Goal: Navigation & Orientation: Find specific page/section

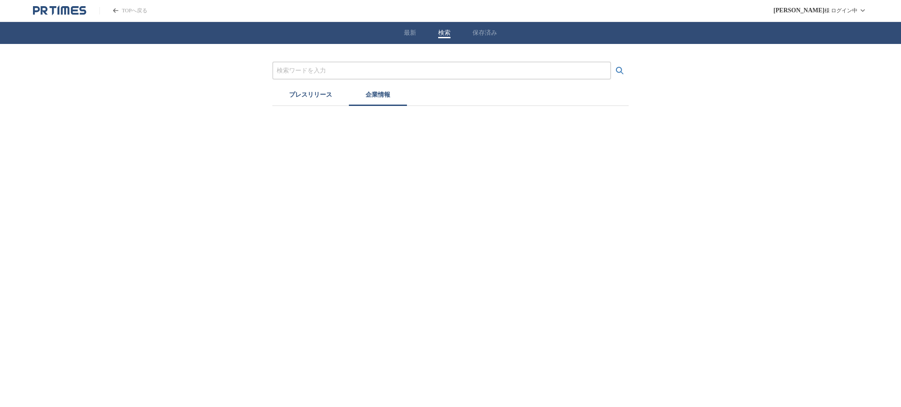
click at [377, 91] on button "企業情報" at bounding box center [378, 96] width 58 height 19
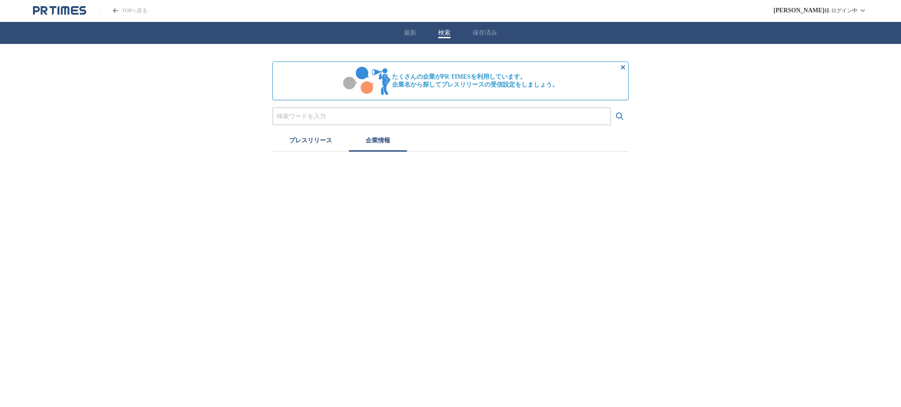
click at [323, 137] on button "プレスリリース" at bounding box center [310, 141] width 77 height 19
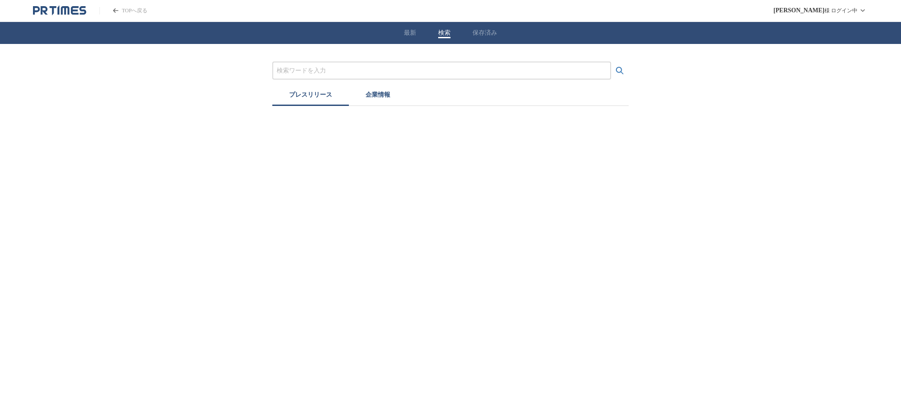
click at [406, 27] on div "最新 検索 保存済み" at bounding box center [450, 33] width 901 height 22
click at [407, 36] on button "最新" at bounding box center [410, 33] width 12 height 8
click at [482, 35] on button "保存済み" at bounding box center [485, 33] width 25 height 8
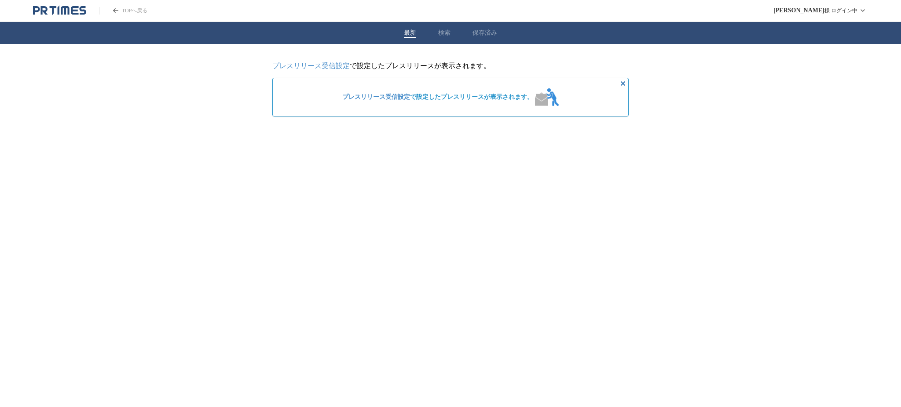
click at [407, 35] on button "最新" at bounding box center [410, 33] width 12 height 8
click at [124, 9] on link "TOPへ戻る" at bounding box center [123, 10] width 48 height 7
